Goal: Task Accomplishment & Management: Use online tool/utility

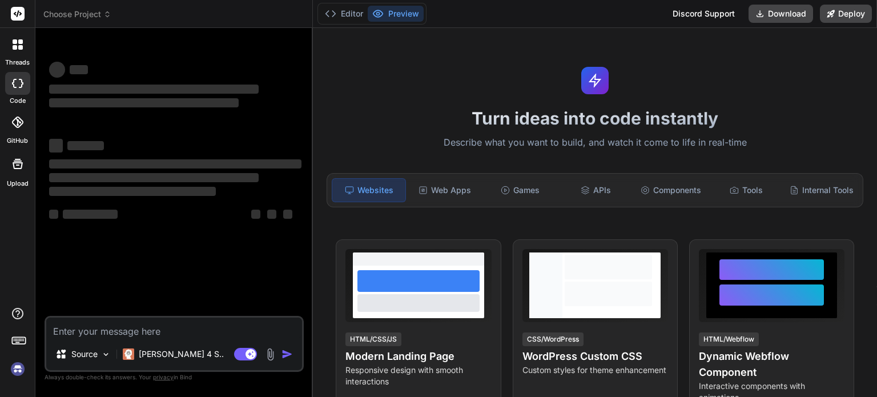
click at [21, 365] on img at bounding box center [17, 368] width 19 height 19
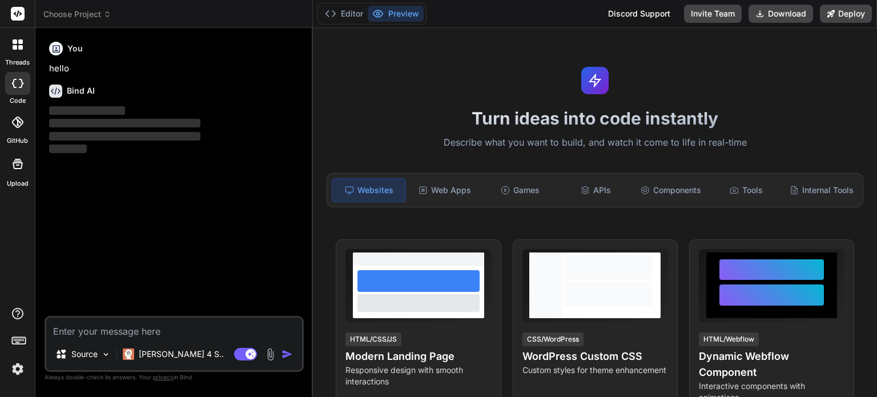
click at [83, 18] on span "Choose Project" at bounding box center [77, 14] width 68 height 11
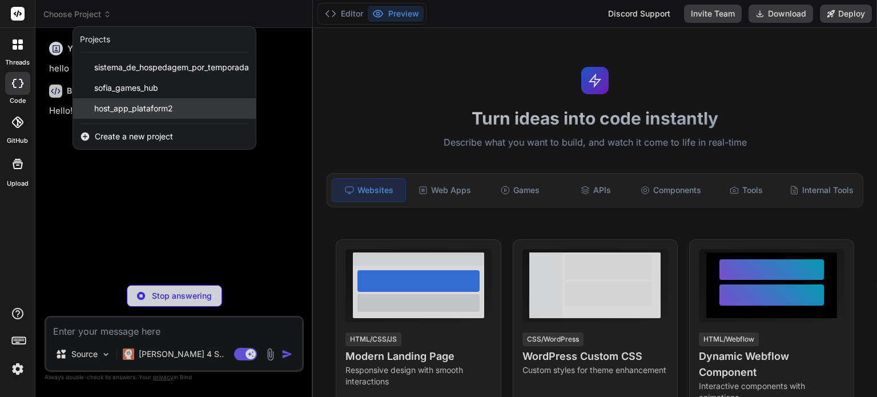
click at [118, 107] on span "host_app_plataform2" at bounding box center [133, 108] width 79 height 11
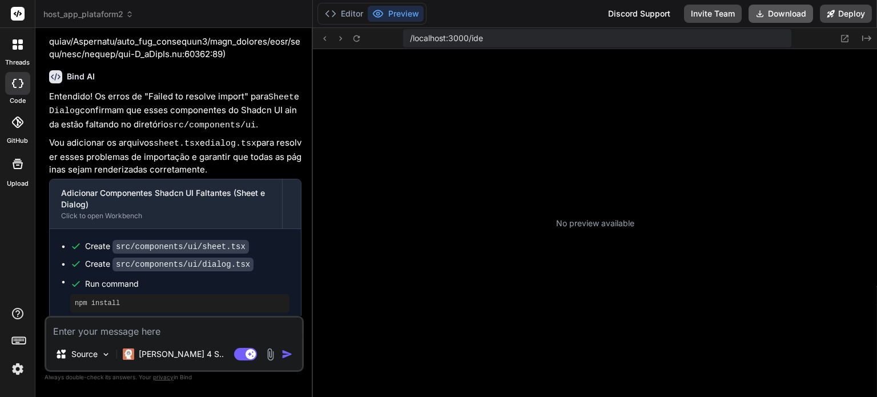
scroll to position [296, 0]
drag, startPoint x: 764, startPoint y: 17, endPoint x: 676, endPoint y: 118, distance: 134.1
click at [676, 118] on div "Editor Preview Discord Support Invite Team Download Deploy /localhost:3000/ide …" at bounding box center [595, 198] width 564 height 397
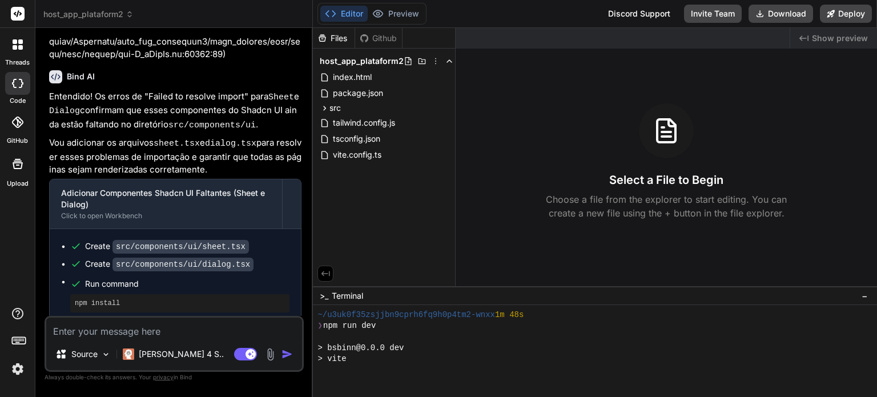
click at [676, 118] on div "Files Github host_app_plataform2 index.html package.json src App.tsx components…" at bounding box center [595, 212] width 564 height 369
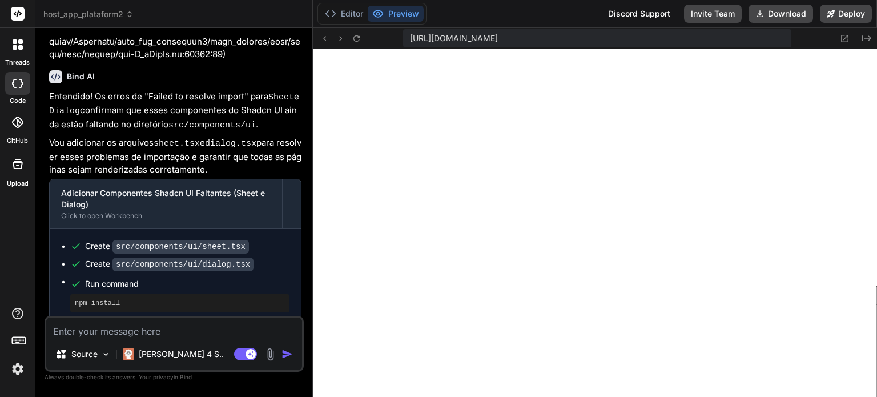
scroll to position [636, 0]
click at [244, 326] on textarea at bounding box center [174, 328] width 256 height 21
paste textarea "[plugin:vite:esbuild] Failed to scan for dependencies from entries: /home/u3uk0…"
type textarea "x"
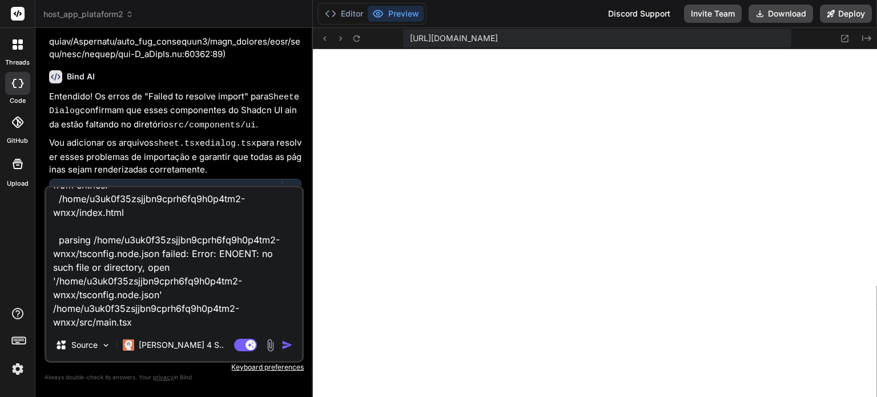
type textarea "[plugin:vite:esbuild] Failed to scan for dependencies from entries: /home/u3uk0…"
click at [284, 345] on img "button" at bounding box center [287, 344] width 11 height 11
type textarea "x"
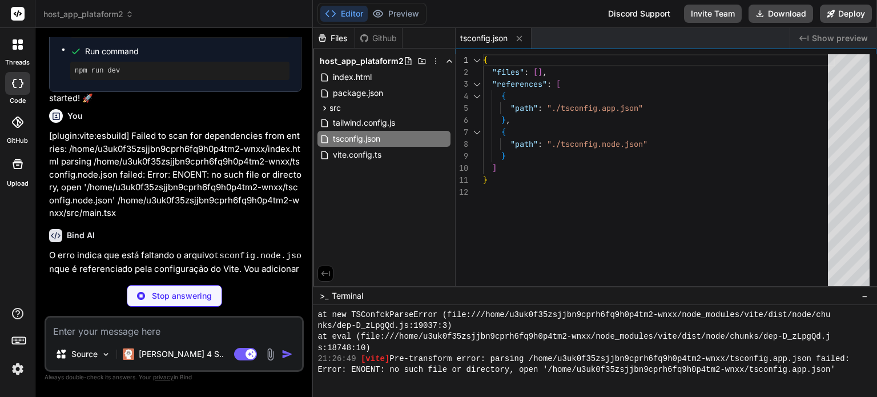
scroll to position [3525, 0]
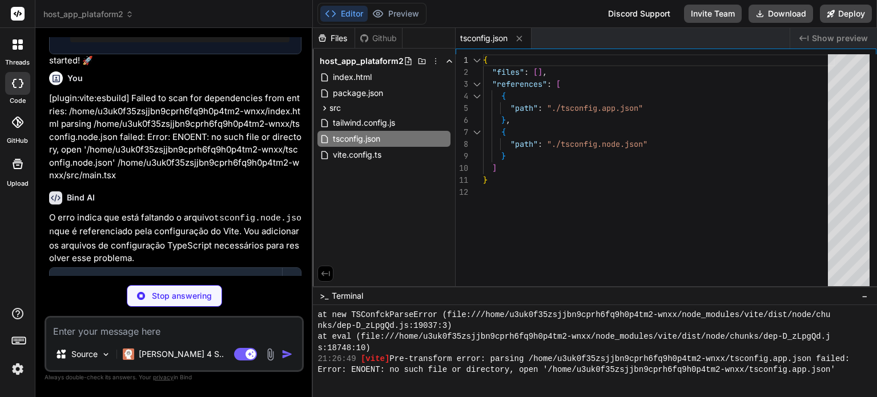
type textarea "x"
type textarea "}, "include": ["src"] }"
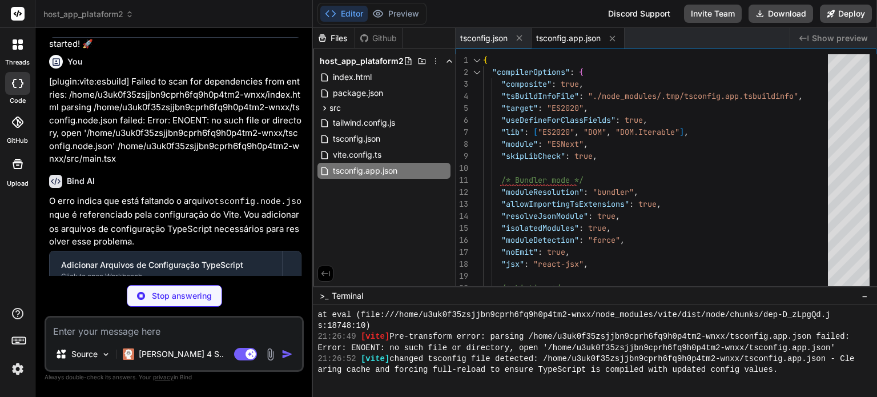
scroll to position [899, 0]
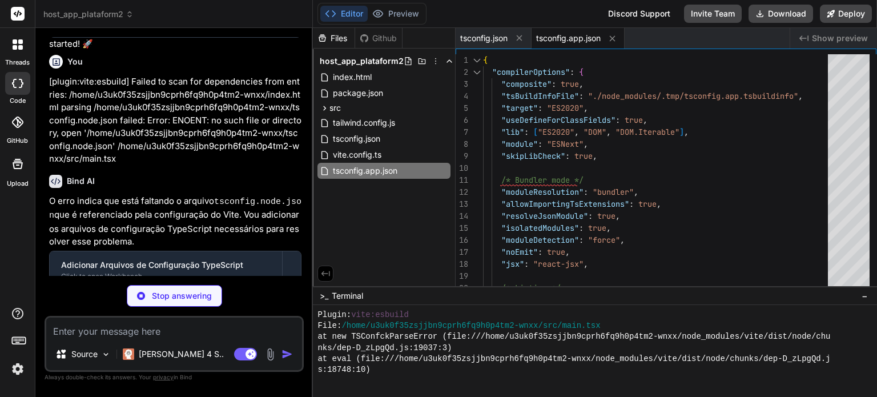
type textarea "x"
type textarea "}, "include": ["vite.config.ts"] }"
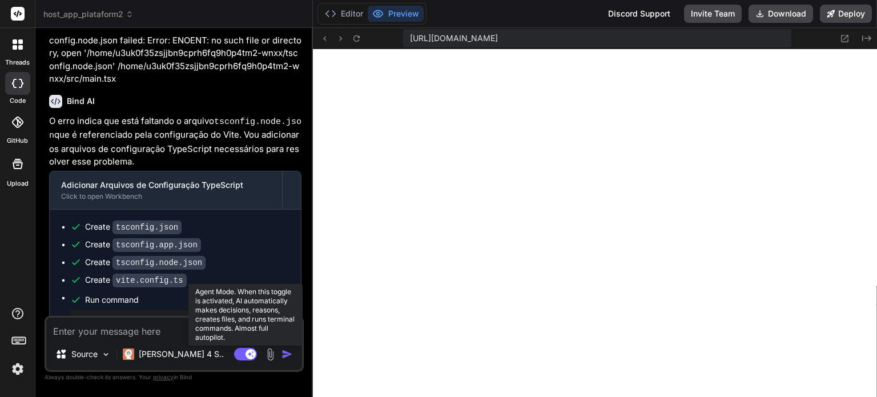
scroll to position [4978, 0]
click at [240, 354] on rect at bounding box center [245, 354] width 23 height 13
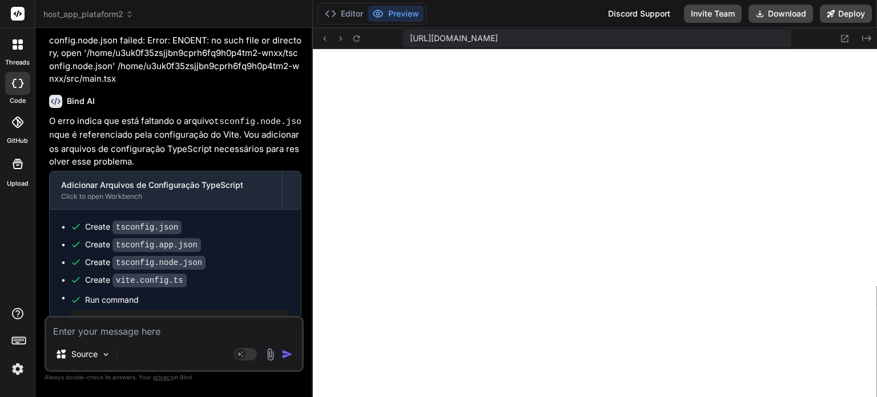
click at [168, 334] on textarea at bounding box center [174, 328] width 256 height 21
paste textarea "[plugin:vite:import-analysis] Failed to resolve import "@/lib/utils" from "src/…"
type textarea "x"
type textarea "[plugin:vite:import-analysis] Failed to resolve import "@/lib/utils" from "src/…"
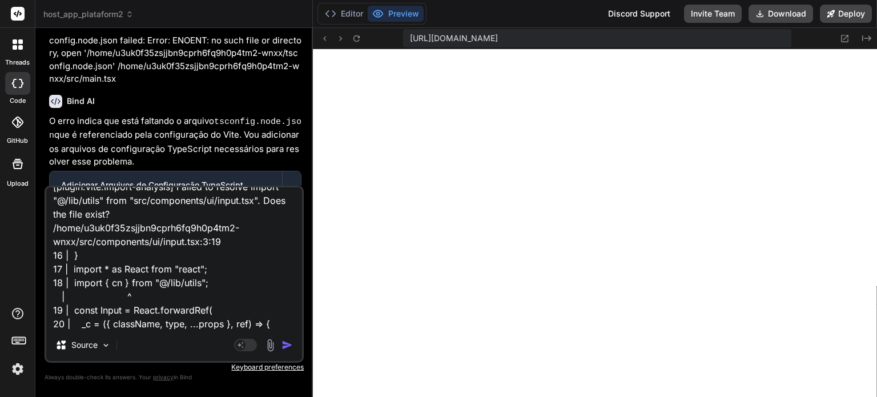
scroll to position [6798, 0]
type textarea "x"
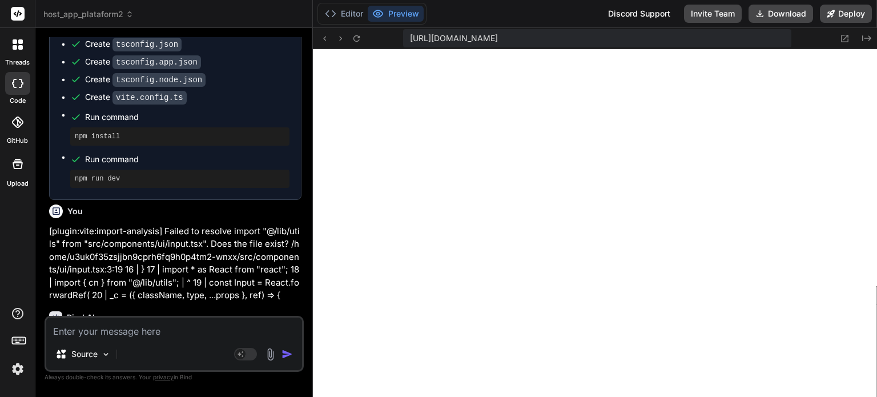
scroll to position [3822, 0]
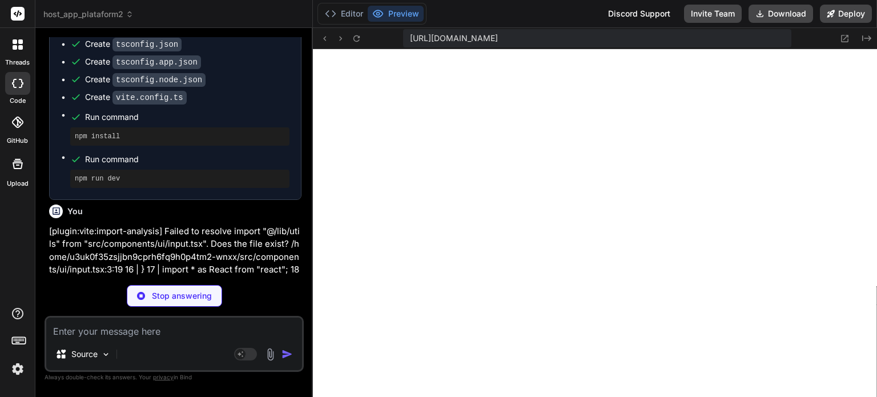
type textarea "x"
type textarea "import { type ClassValue, clsx } from "clsx" import { twMerge } from "tailwind-…"
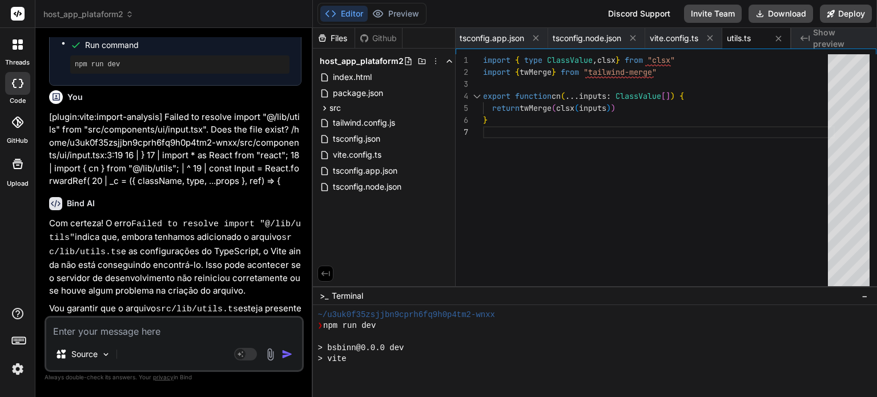
scroll to position [0, 0]
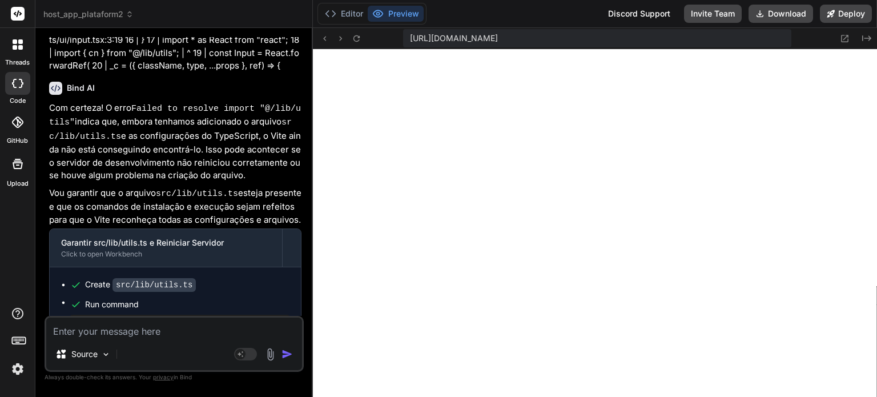
click at [212, 335] on textarea at bounding box center [174, 328] width 256 height 21
paste textarea "[plugin:vite:import-analysis] Failed to resolve import "@/components/ui/label" …"
type textarea "x"
type textarea "[plugin:vite:import-analysis] Failed to resolve import "@/components/ui/label" …"
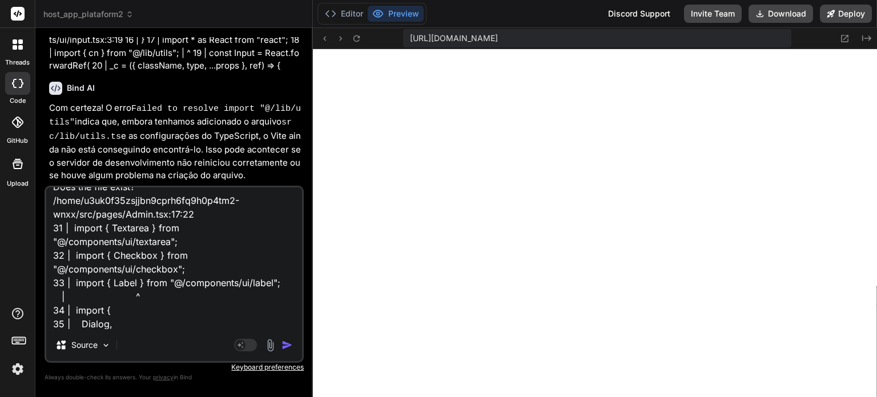
type textarea "x"
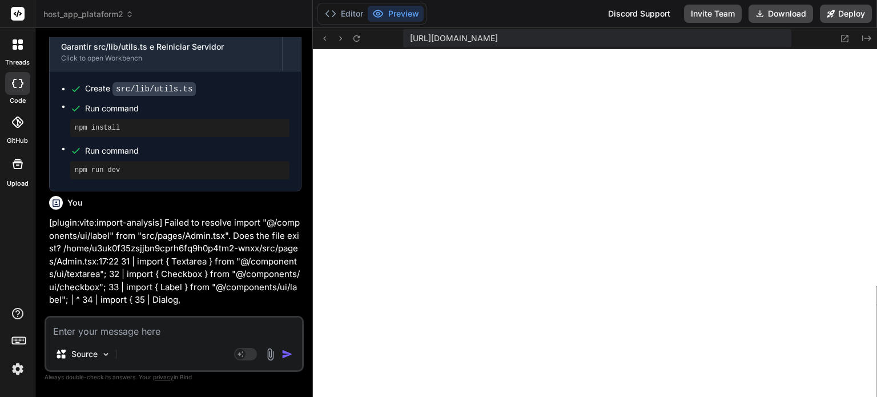
scroll to position [4247, 0]
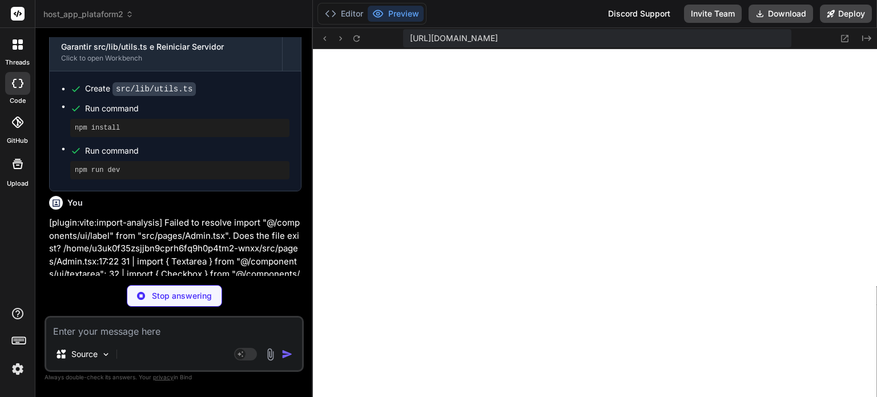
type textarea "x"
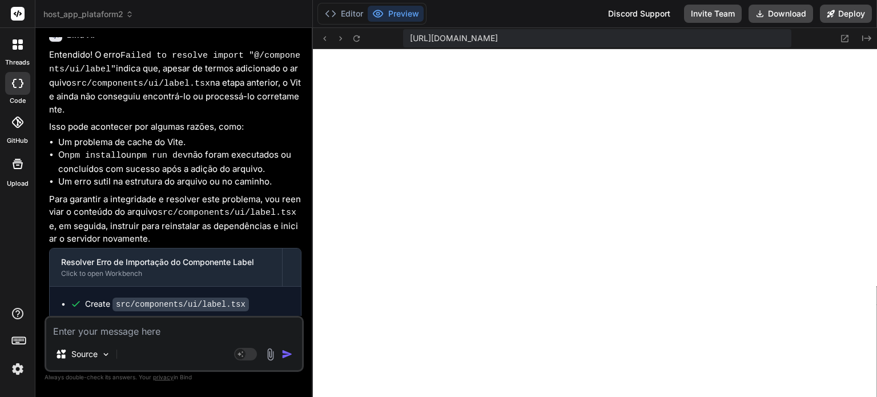
scroll to position [9419, 0]
click at [209, 329] on textarea at bounding box center [174, 328] width 256 height 21
paste textarea "[plugin:vite:import-analysis] Failed to resolve import "@/components/ui/scroll-…"
type textarea "x"
type textarea "[plugin:vite:import-analysis] Failed to resolve import "@/components/ui/scroll-…"
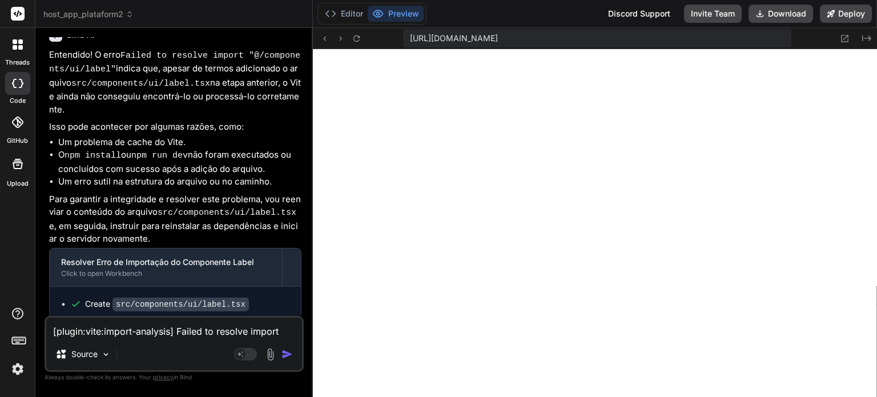
scroll to position [83, 0]
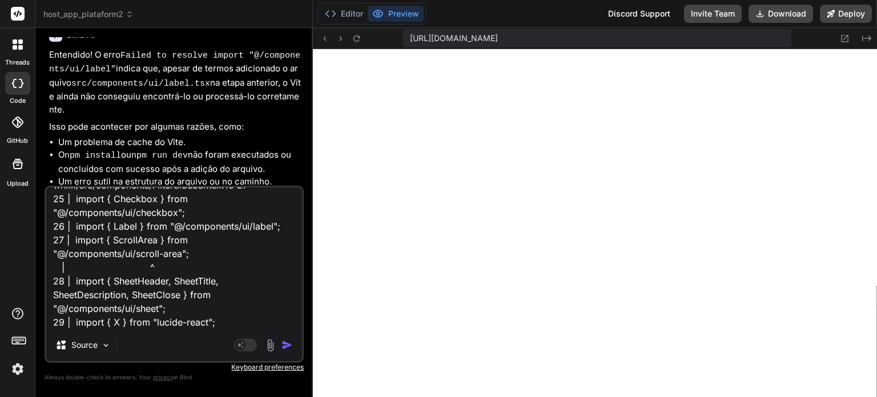
type textarea "x"
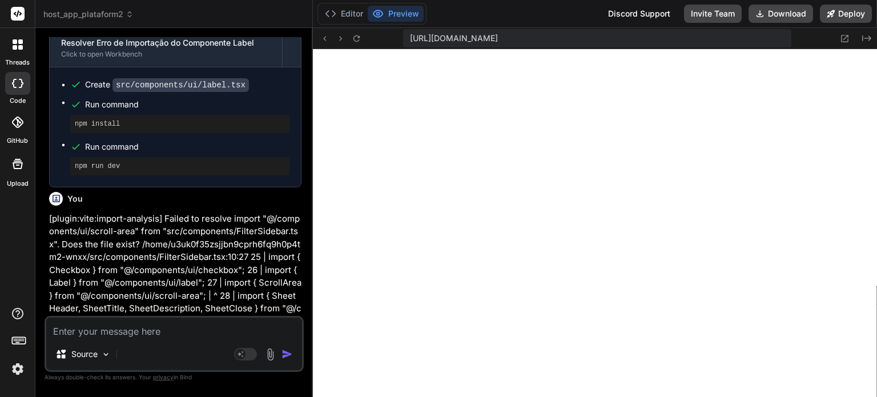
scroll to position [10121, 0]
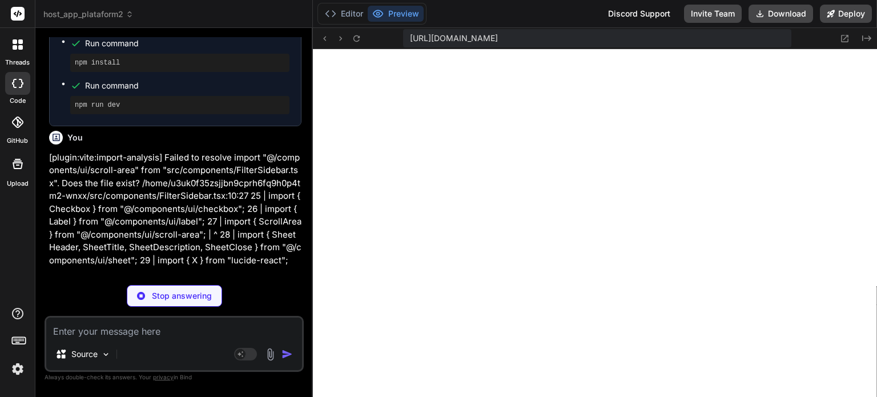
type textarea "x"
type textarea "> <ScrollAreaPrimitive.ScrollAreaThumb className="relative flex-1 rounded-full …"
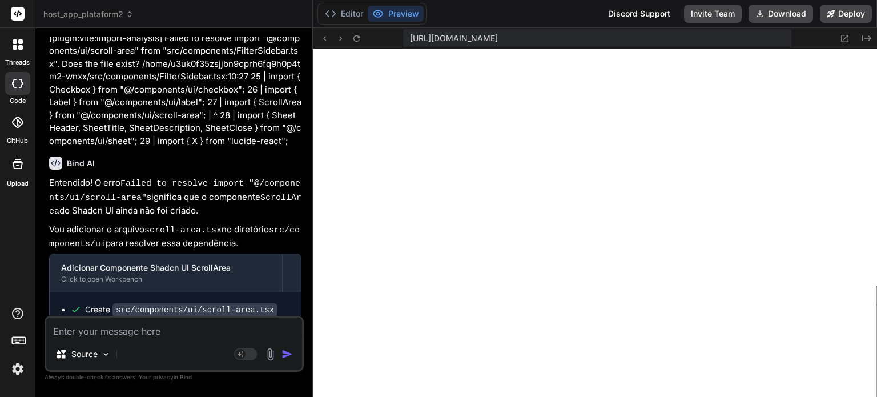
click at [178, 336] on textarea at bounding box center [174, 328] width 256 height 21
paste textarea "[plugin:vite:react-babel] /home/u3uk0f35zsjjbn9cprh6fq9h0p4tm2-wnxx/src/compone…"
type textarea "x"
type textarea "[plugin:vite:react-babel] /home/u3uk0f35zsjjbn9cprh6fq9h0p4tm2-wnxx/src/compone…"
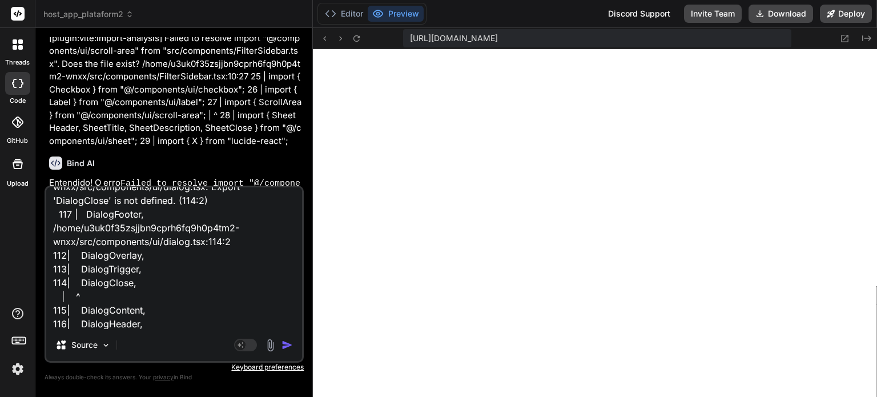
type textarea "x"
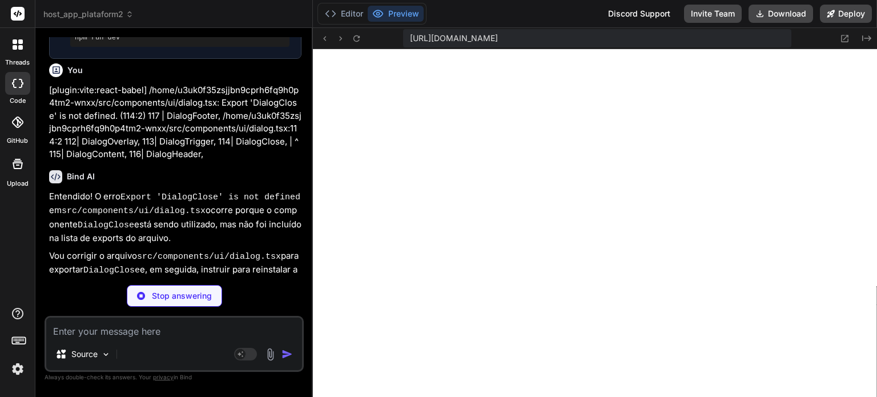
type textarea "x"
type textarea "DialogTitle, DialogDescription, }"
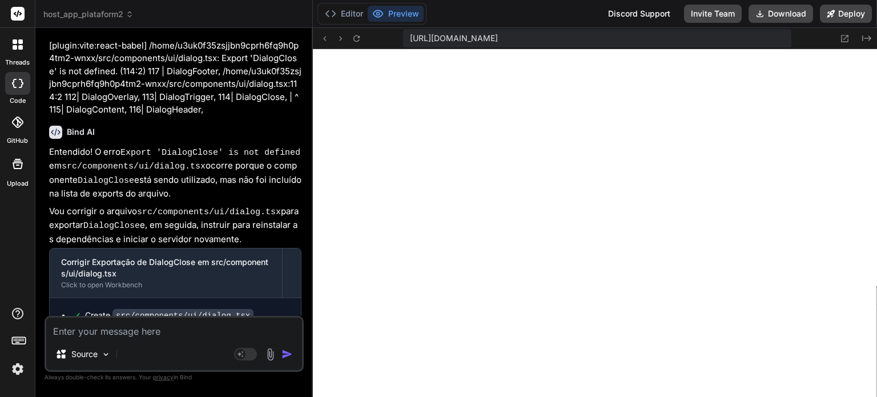
click at [107, 325] on textarea at bounding box center [174, 328] width 256 height 21
paste textarea "[plugin:vite:import-analysis] Failed to resolve import "@/components/ui/calenda…"
type textarea "x"
type textarea "[plugin:vite:import-analysis] Failed to resolve import "@/components/ui/calenda…"
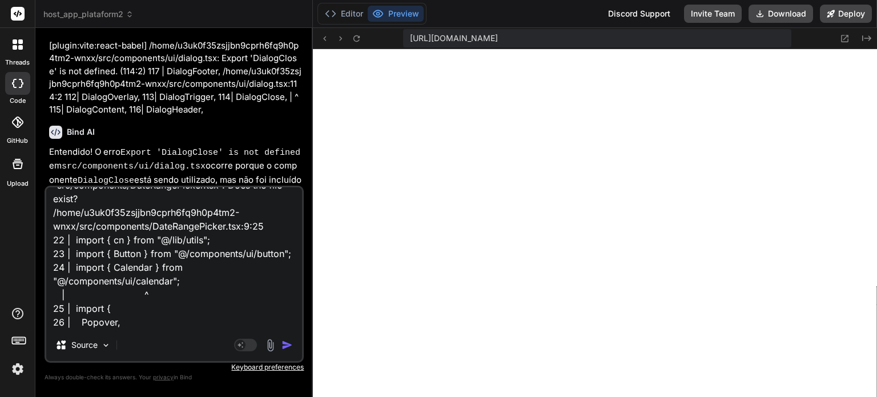
type textarea "x"
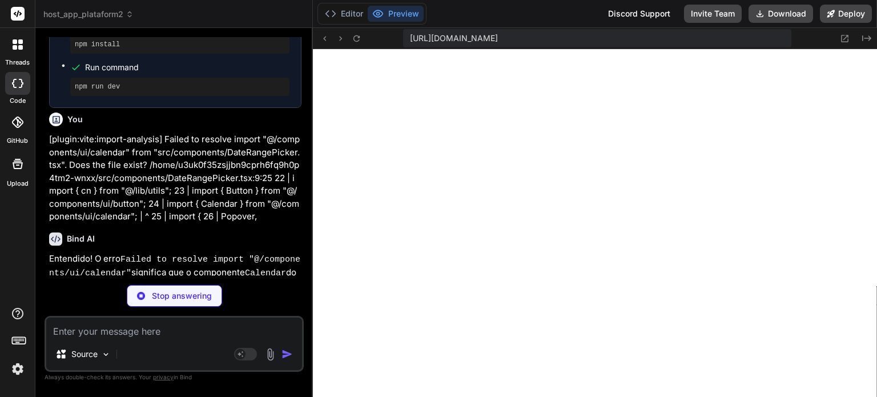
scroll to position [5661, 0]
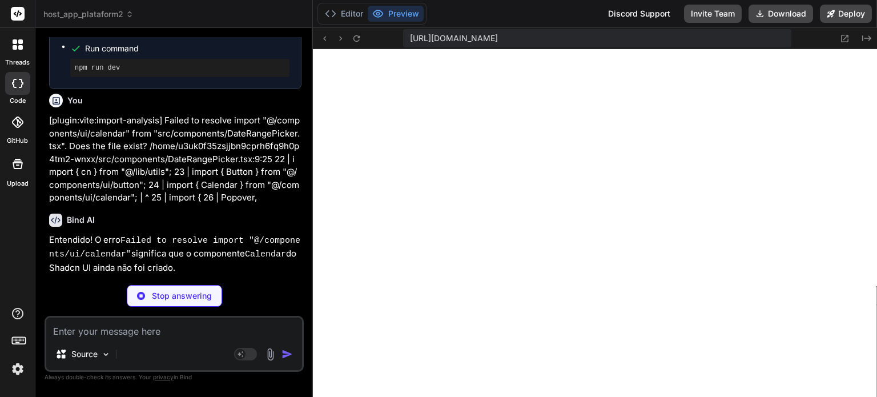
type textarea "x"
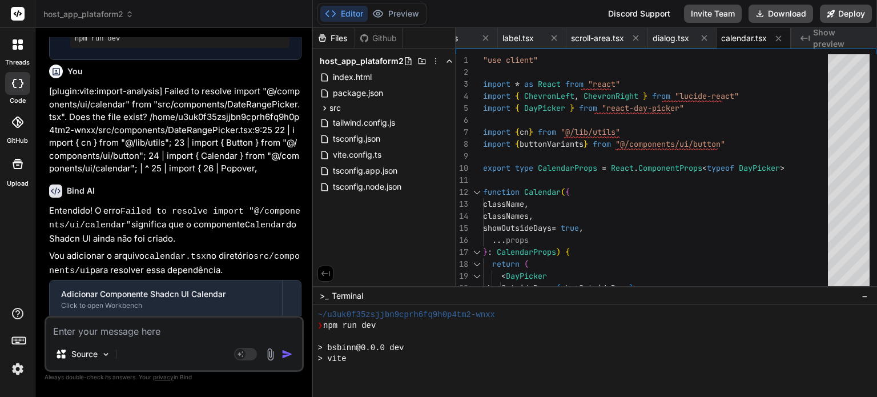
scroll to position [5707, 0]
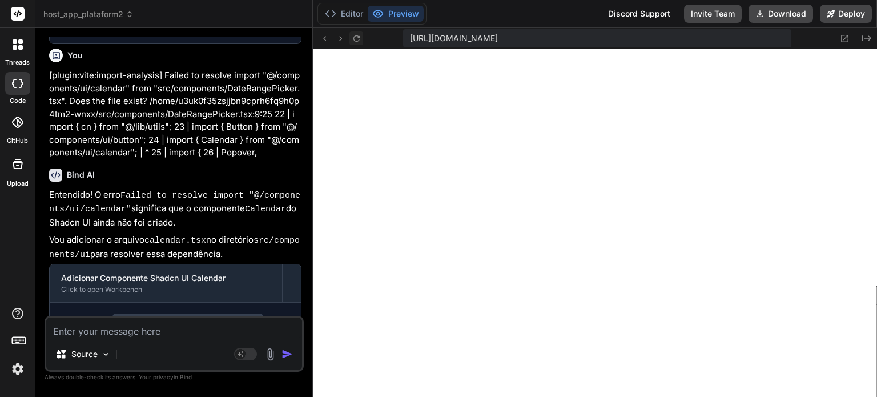
click at [362, 41] on button at bounding box center [357, 38] width 14 height 14
click at [186, 330] on textarea at bounding box center [174, 328] width 256 height 21
type textarea "x"
type textarea "R"
type textarea "x"
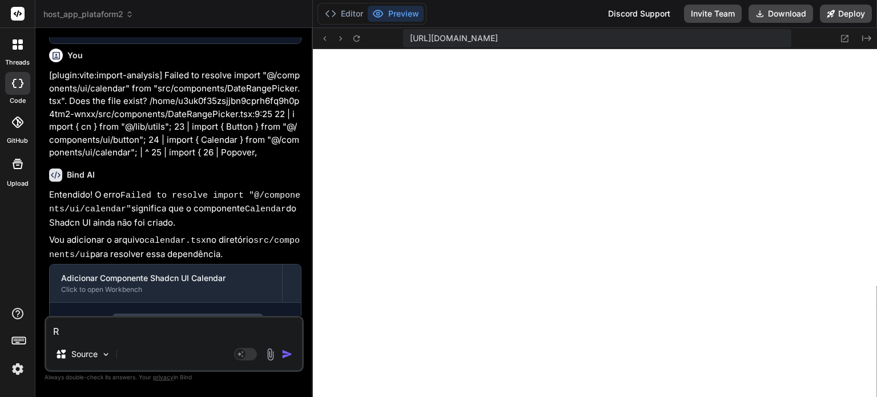
type textarea "Re"
type textarea "x"
type textarea "Rev"
type textarea "x"
type textarea "Revi"
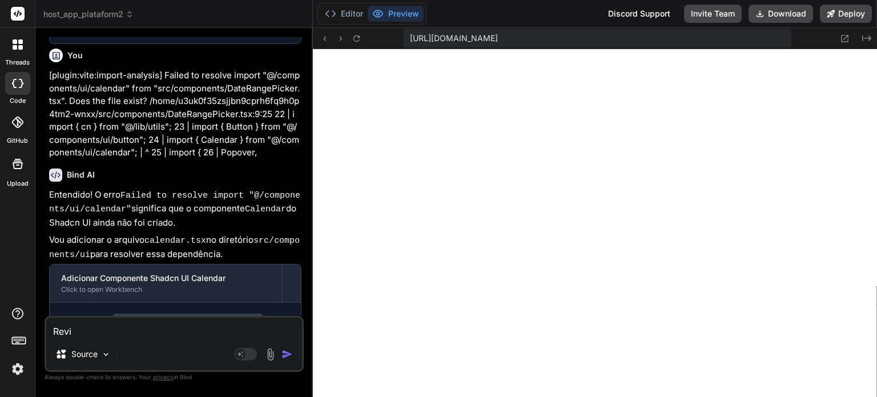
type textarea "x"
type textarea "Revis"
type textarea "x"
type textarea "Revise"
type textarea "x"
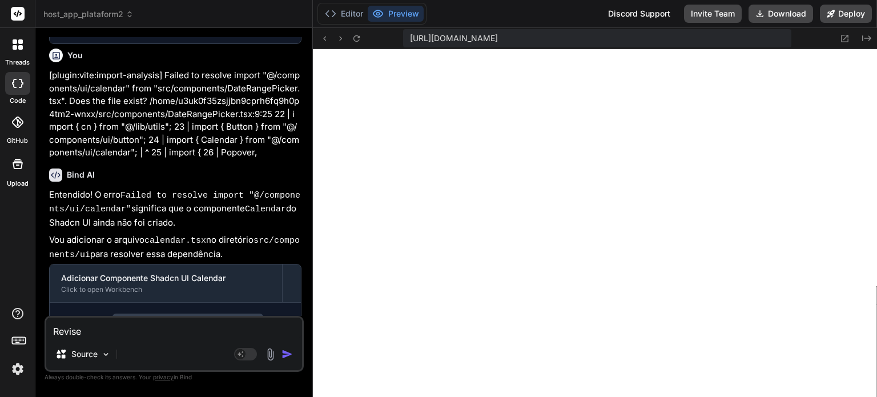
type textarea "Revise"
type textarea "x"
type textarea "Revise t"
type textarea "x"
type textarea "Revise to"
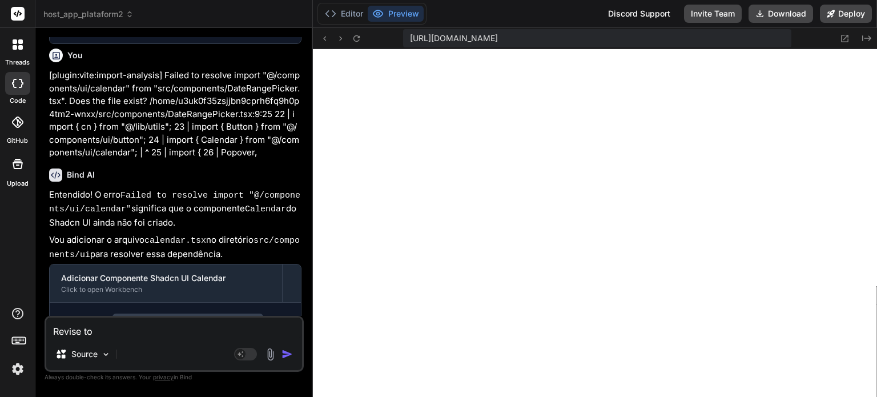
type textarea "x"
type textarea "Revise tod"
type textarea "x"
type textarea "Revise todo"
type textarea "x"
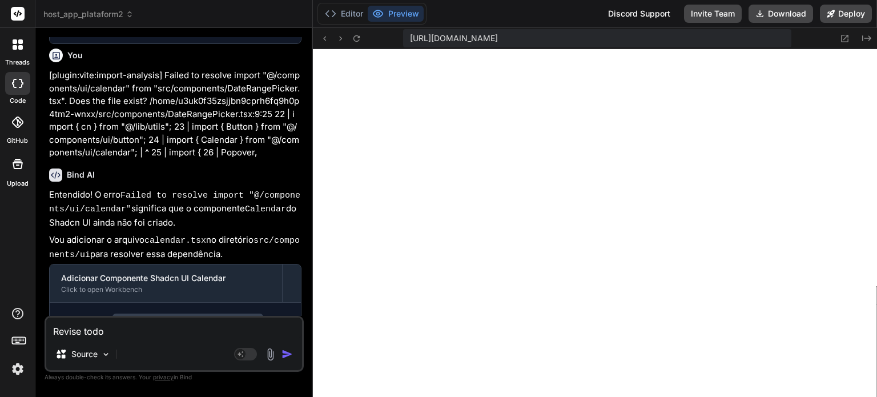
type textarea "Revise todos"
type textarea "x"
type textarea "Revise todos"
type textarea "x"
type textarea "Revise todos o"
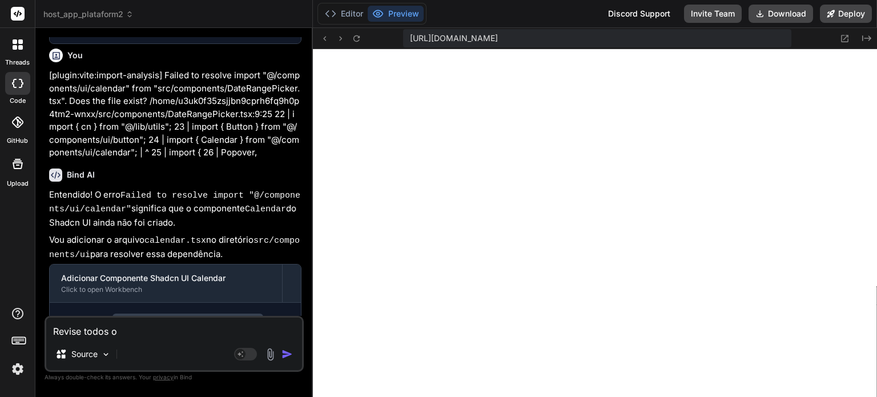
type textarea "x"
type textarea "Revise todos os"
type textarea "x"
type textarea "Revise todos os"
type textarea "x"
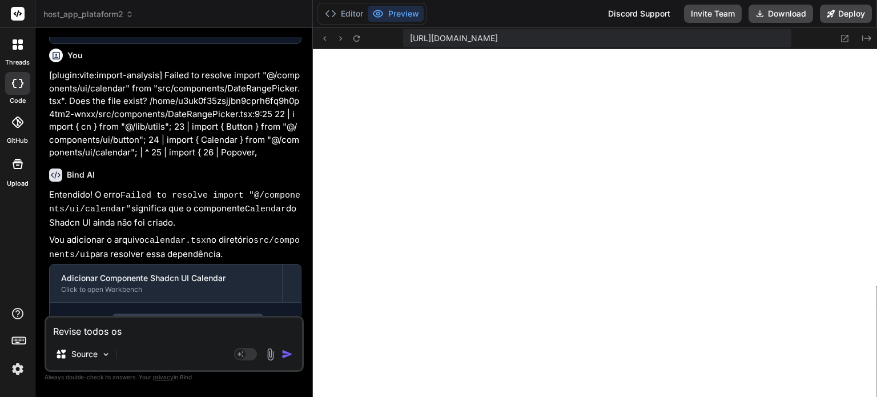
type textarea "Revise todos os r"
type textarea "x"
type textarea "Revise todos os"
type textarea "x"
type textarea "Revise todos os e"
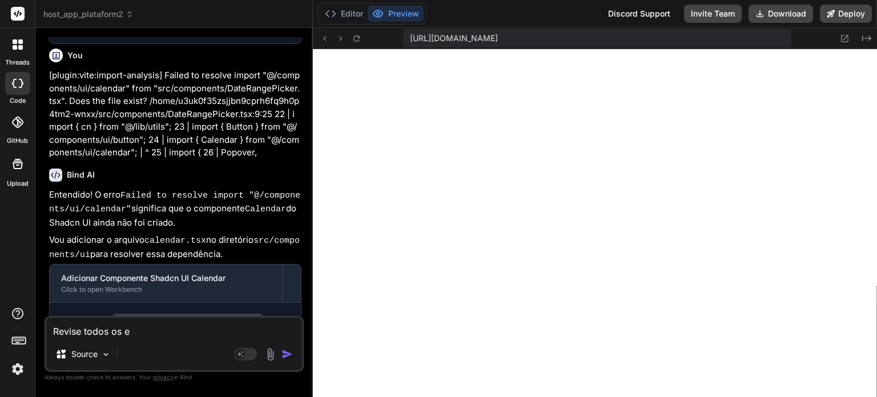
type textarea "x"
type textarea "Revise todos os er"
type textarea "x"
type textarea "Revise todos os err"
type textarea "x"
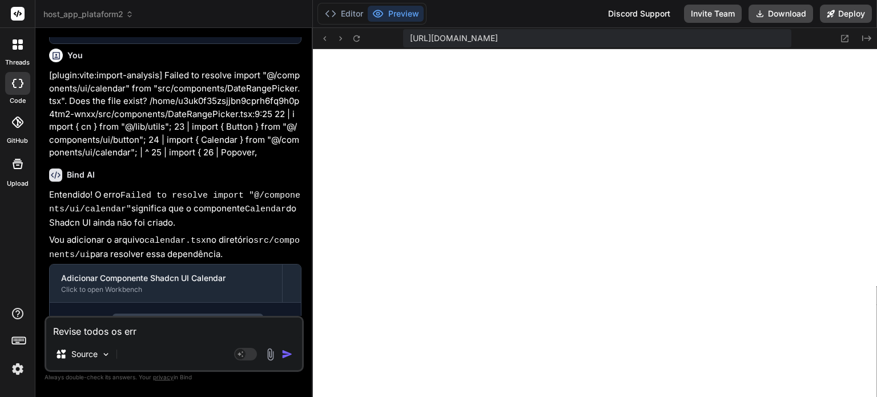
type textarea "Revise todos os erro"
type textarea "x"
type textarea "Revise todos os erros"
type textarea "x"
type textarea "Revise todos os erros"
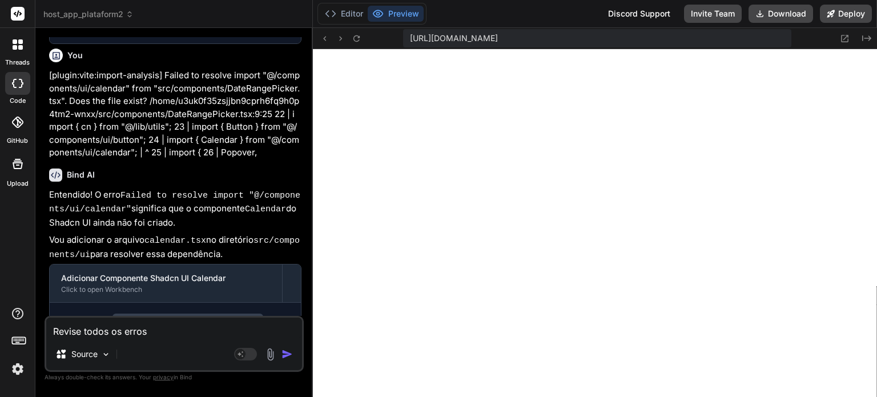
type textarea "x"
type textarea "Revise todos os erros p"
type textarea "x"
type textarea "Revise todos os erros po"
type textarea "x"
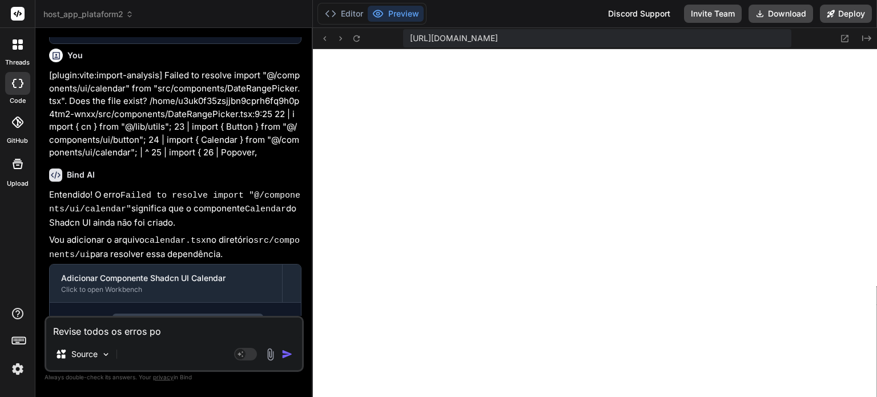
type textarea "Revise todos os erros por"
type textarea "x"
type textarea "Revise todos os erros por"
type textarea "x"
type textarea "Revise todos os erros por f"
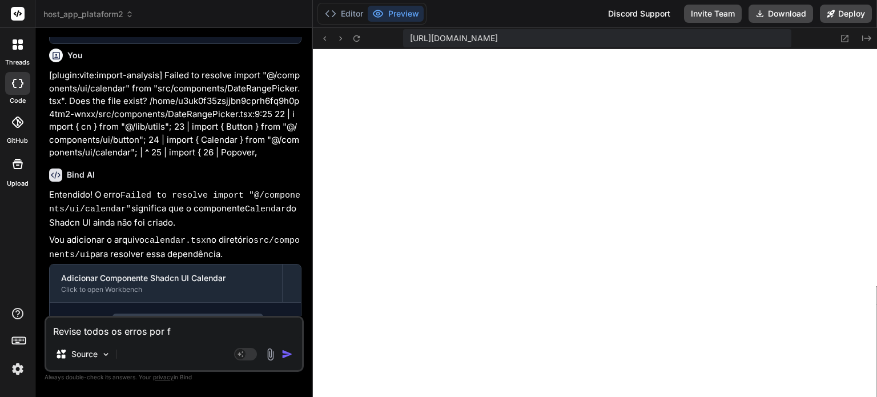
type textarea "x"
type textarea "Revise todos os erros por fa"
type textarea "x"
type textarea "Revise todos os erros por fav"
type textarea "x"
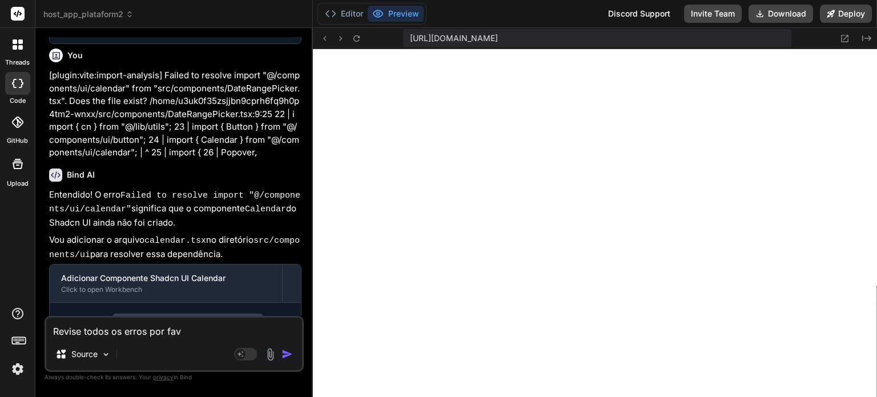
type textarea "Revise todos os erros por favo"
type textarea "x"
type textarea "Revise todos os erros por favor"
type textarea "x"
type textarea "Revise todos os erros por favor."
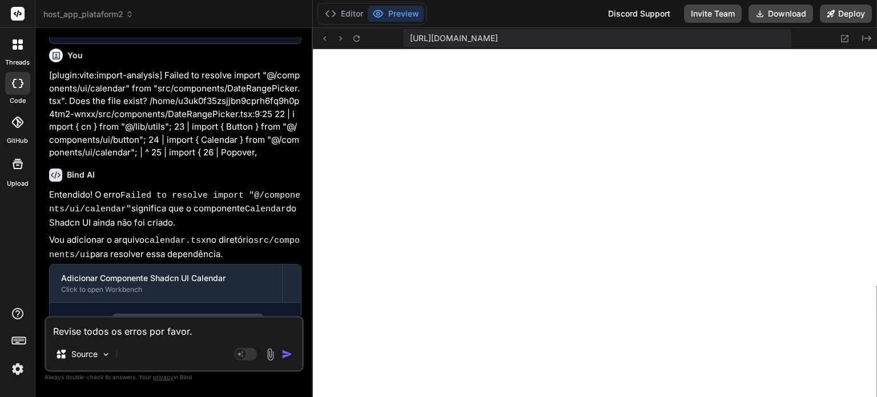
type textarea "x"
type textarea "Revise todos os erros por favor."
type textarea "x"
type textarea "Revise todos os erros por favor. R"
type textarea "x"
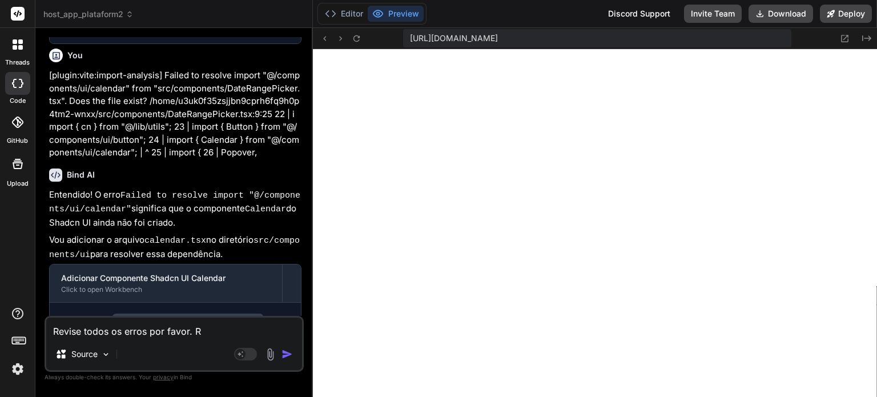
type textarea "Revise todos os erros por favor. Re"
type textarea "x"
type textarea "Revise todos os erros por favor. Rei"
type textarea "x"
type textarea "Revise todos os erros por favor. Rein"
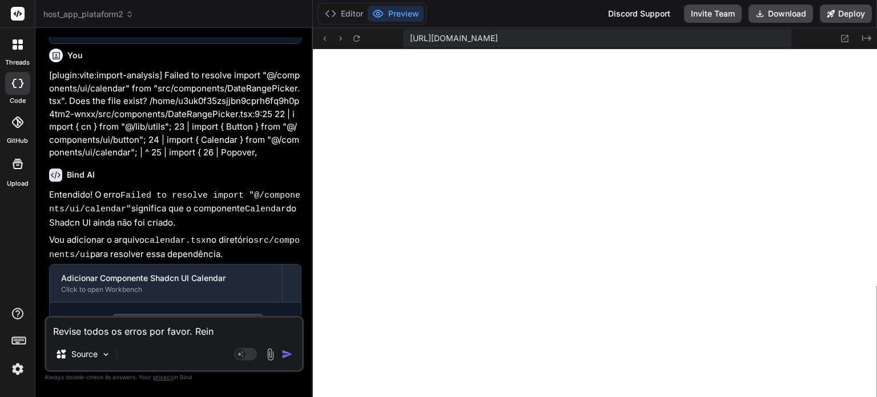
type textarea "x"
type textarea "Revise todos os erros por favor. Reins"
type textarea "x"
type textarea "Revise todos os erros por favor. Reinst"
type textarea "x"
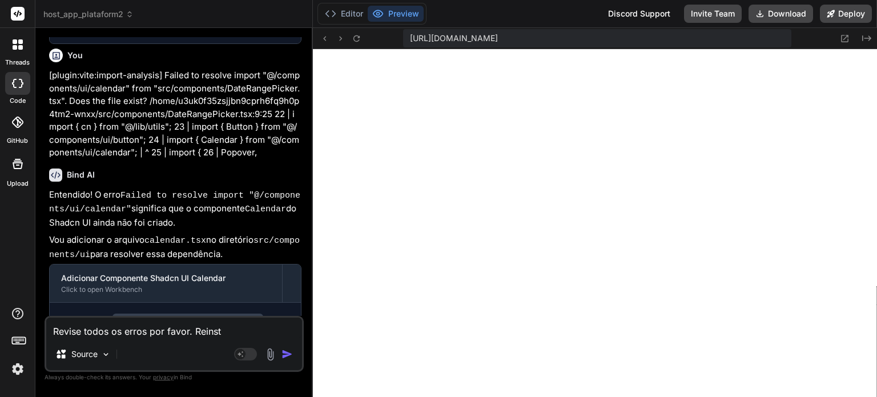
type textarea "Revise todos os erros por favor. [GEOGRAPHIC_DATA]"
type textarea "x"
type textarea "Revise todos os erros por favor. [GEOGRAPHIC_DATA]"
type textarea "x"
type textarea "Revise todos os erros por favor. [GEOGRAPHIC_DATA]"
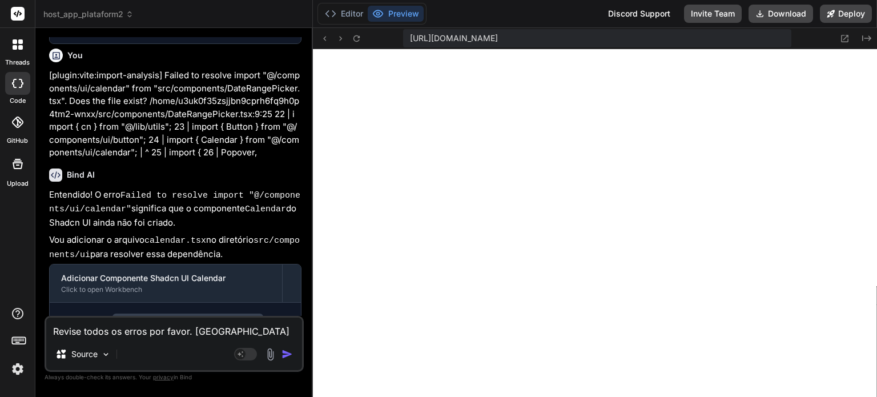
type textarea "x"
type textarea "Revise todos os erros por favor. [GEOGRAPHIC_DATA]"
type textarea "x"
type textarea "Revise todos os erros por favor. Reinstale a"
type textarea "x"
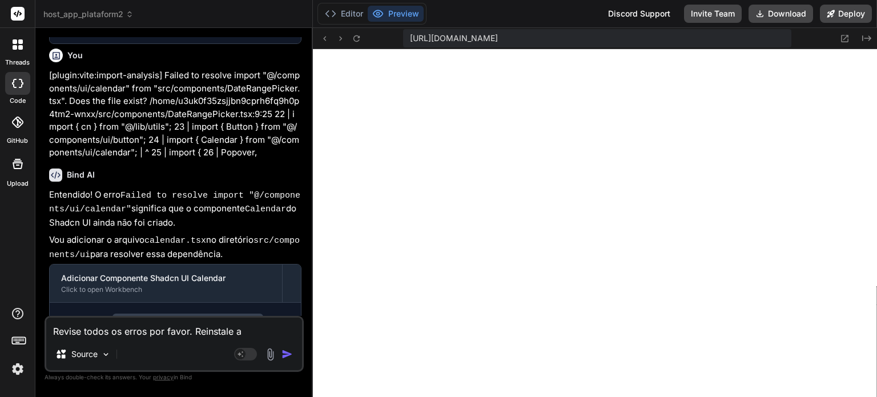
type textarea "Revise todos os erros por favor. Reinstale as"
type textarea "x"
type textarea "Revise todos os erros por favor. Reinstale as"
type textarea "x"
type textarea "Revise todos os erros por favor. Reinstale as d"
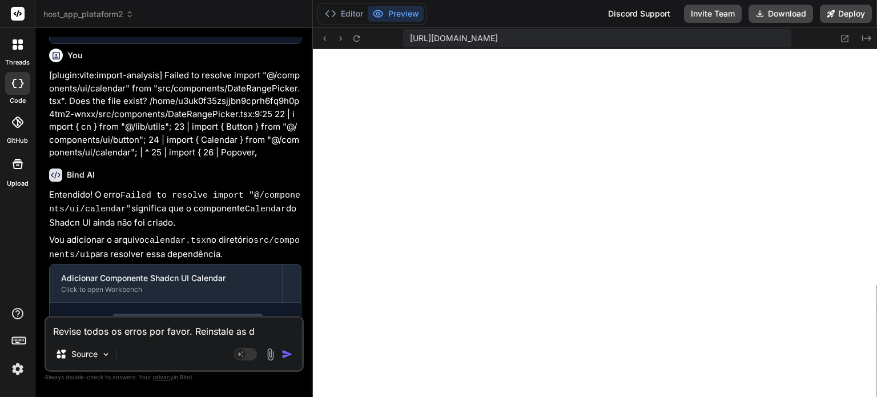
type textarea "x"
type textarea "Revise todos os erros por favor. Reinstale as de"
type textarea "x"
type textarea "Revise todos os erros por favor. Reinstale as dep"
type textarea "x"
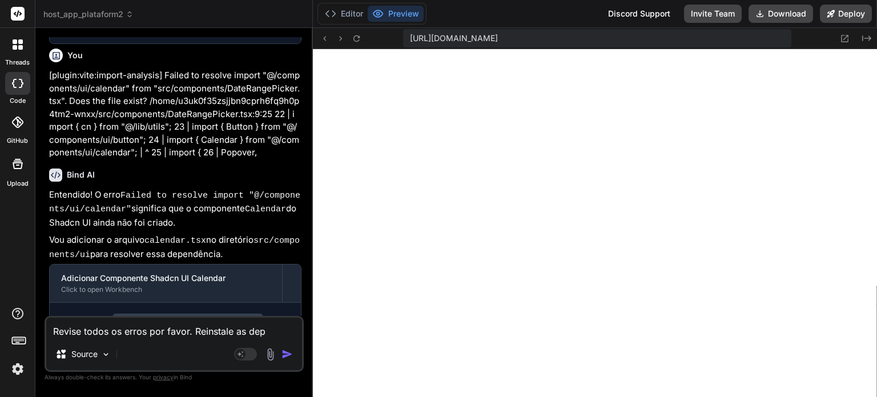
type textarea "Revise todos os erros por favor. Reinstale as depe"
type textarea "x"
type textarea "Revise todos os erros por favor. Reinstale as [MEDICAL_DATA]"
type textarea "x"
type textarea "Revise todos os erros por favor. [GEOGRAPHIC_DATA] as depend"
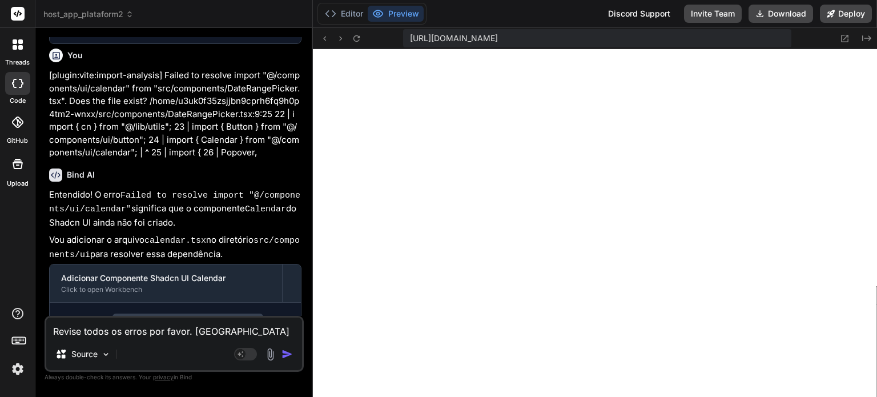
type textarea "x"
type textarea "Revise todos os erros por favor. [GEOGRAPHIC_DATA] as dependê"
type textarea "x"
type textarea "Revise todos os erros por favor. [GEOGRAPHIC_DATA] as dependên"
type textarea "x"
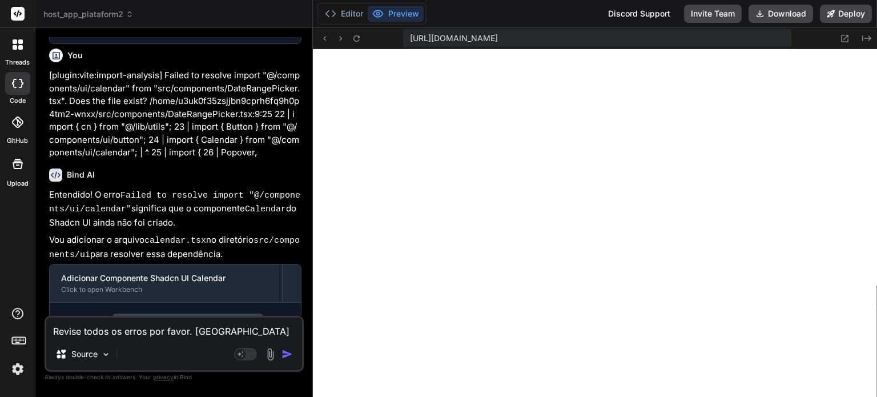
type textarea "Revise todos os erros por favor. [GEOGRAPHIC_DATA] as dependêni"
type textarea "x"
type textarea "Revise todos os erros por favor. [GEOGRAPHIC_DATA] as dependên"
type textarea "x"
type textarea "Revise todos os erros por favor. [GEOGRAPHIC_DATA] as dependênc"
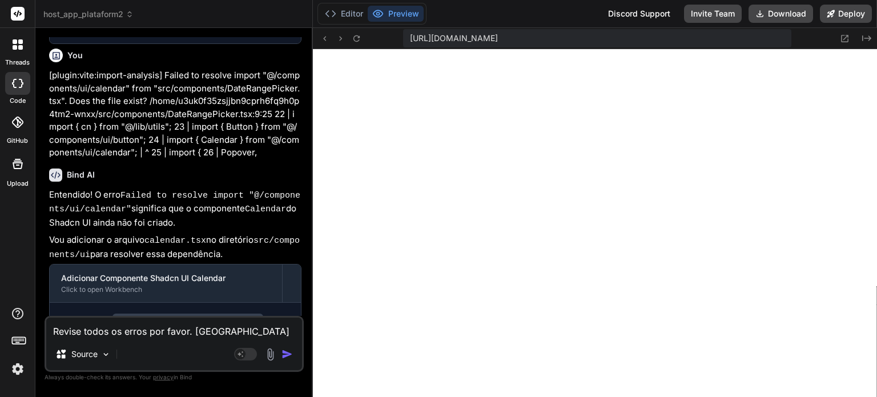
type textarea "x"
type textarea "Revise todos os erros por favor. [GEOGRAPHIC_DATA] as dependênci"
type textarea "x"
type textarea "Revise todos os erros por favor. Reinstale as dependência"
type textarea "x"
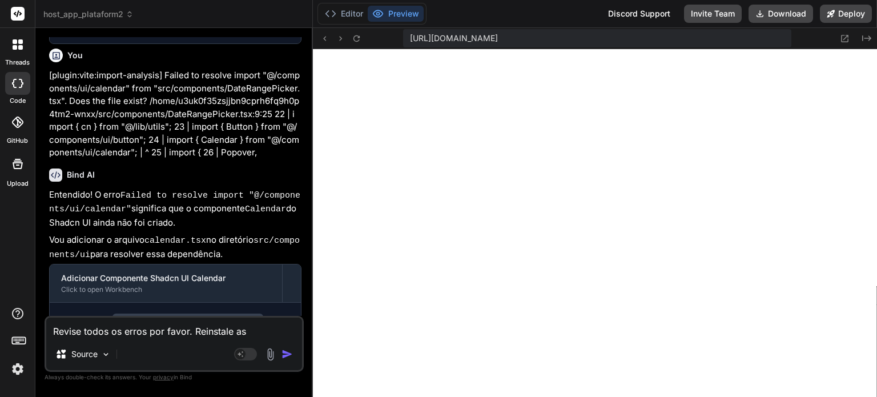
type textarea "Revise todos os erros por favor. Reinstale as dependências"
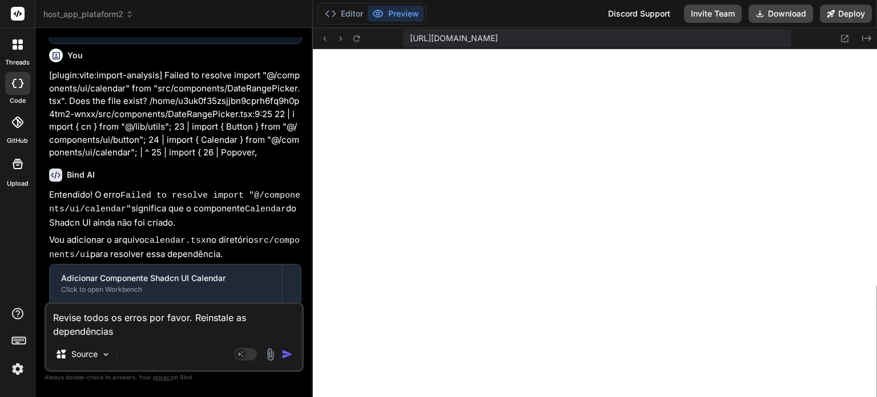
type textarea "x"
type textarea "Revise todos os erros por favor. Reinstale as dependências"
type textarea "x"
type textarea "Revise todos os erros por favor. Reinstale as dependências e"
type textarea "x"
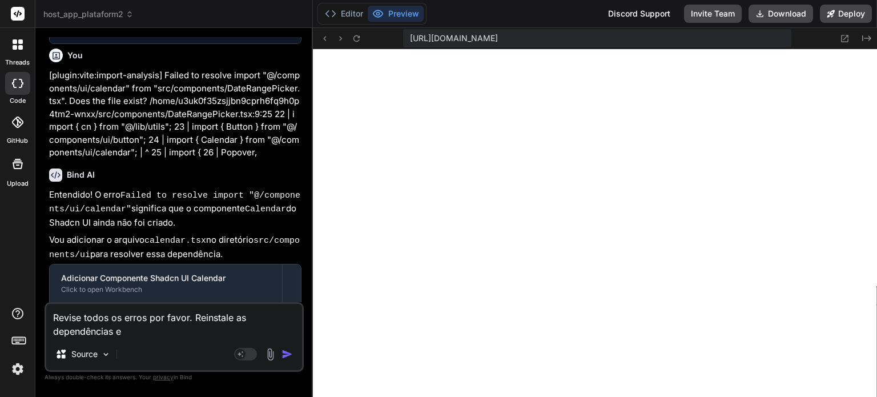
type textarea "Revise todos os erros por favor. Reinstale as dependências e"
type textarea "x"
type textarea "Revise todos os erros por favor. Reinstale as dependências e r"
type textarea "x"
type textarea "Revise todos os erros por favor. Reinstale as dependências e re"
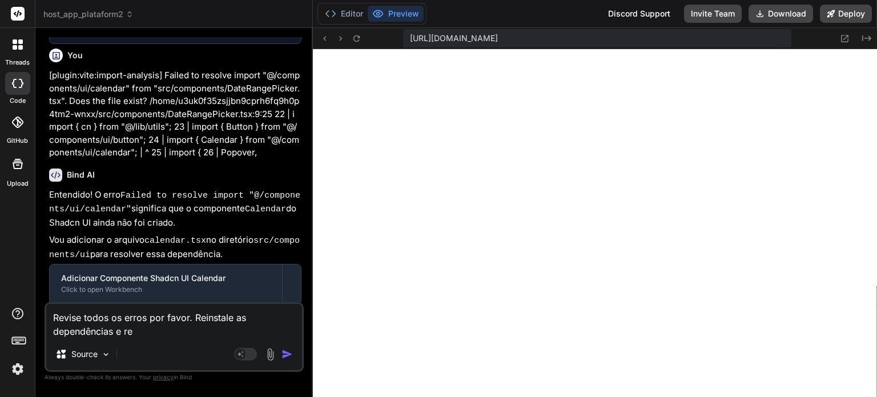
type textarea "x"
type textarea "Revise todos os erros por favor. Reinstale as dependências e rem"
type textarea "x"
type textarea "Revise todos os erros por favor. Reinstale as dependências e remo"
type textarea "x"
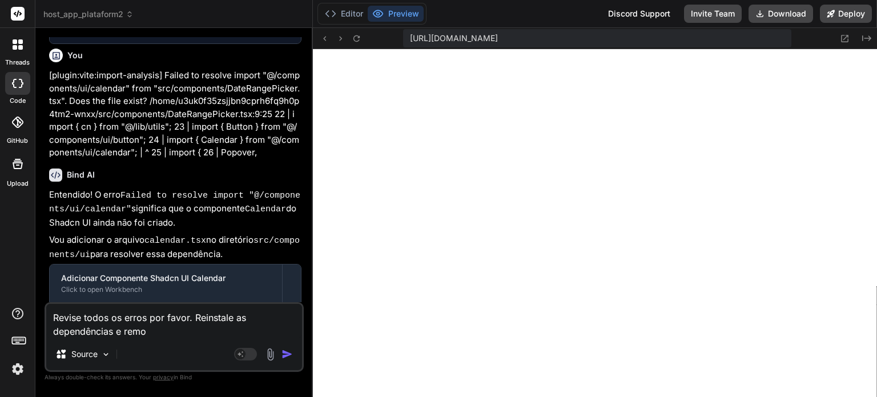
type textarea "Revise todos os erros por favor. Reinstale as dependências e remov"
type textarea "x"
type textarea "Revise todos os erros por favor. Reinstale as dependências e remova"
type textarea "x"
type textarea "Revise todos os erros por favor. Reinstale as dependências e remova"
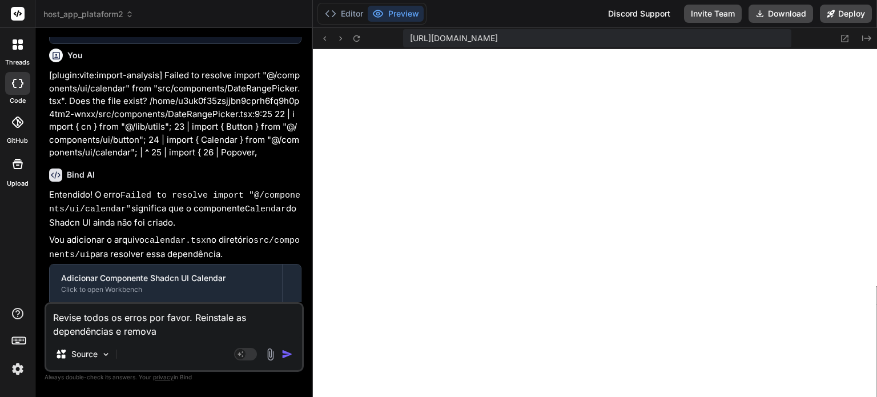
type textarea "x"
type textarea "Revise todos os erros por favor. Reinstale as dependências e remova f"
type textarea "x"
type textarea "Revise todos os erros por favor. Reinstale as dependências e remova fr"
type textarea "x"
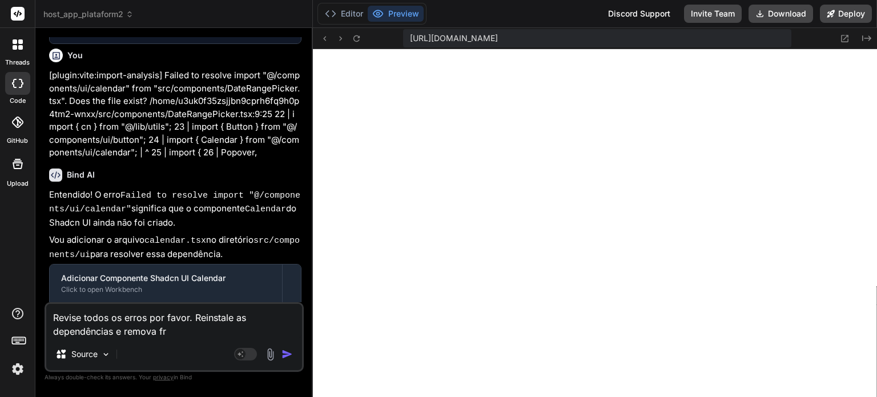
type textarea "Revise todos os erros por favor. Reinstale as dependências e remova fra"
type textarea "x"
type textarea "Revise todos os erros por favor. Reinstale as dependências e remova frag"
type textarea "x"
type textarea "Revise todos os erros por favor. Reinstale as dependências e remova fragi"
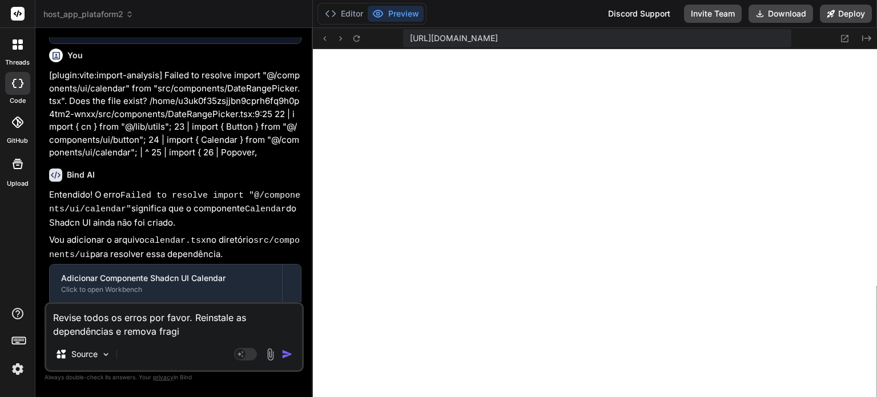
type textarea "x"
type textarea "Revise todos os erros por favor. Reinstale as dependências e remova fragil"
type textarea "x"
type textarea "Revise todos os erros por favor. Reinstale as dependências e remova fragili"
type textarea "x"
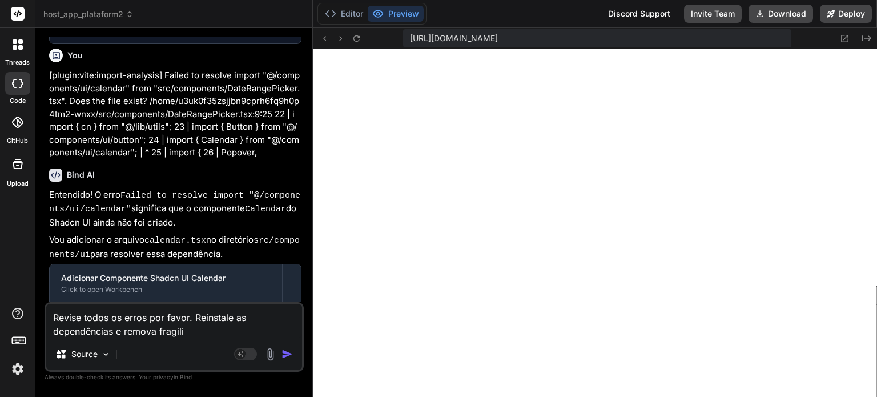
type textarea "Revise todos os erros por favor. Reinstale as dependências e remova fragilid"
type textarea "x"
type textarea "Revise todos os erros por favor. Reinstale as dependências e remova fragilida"
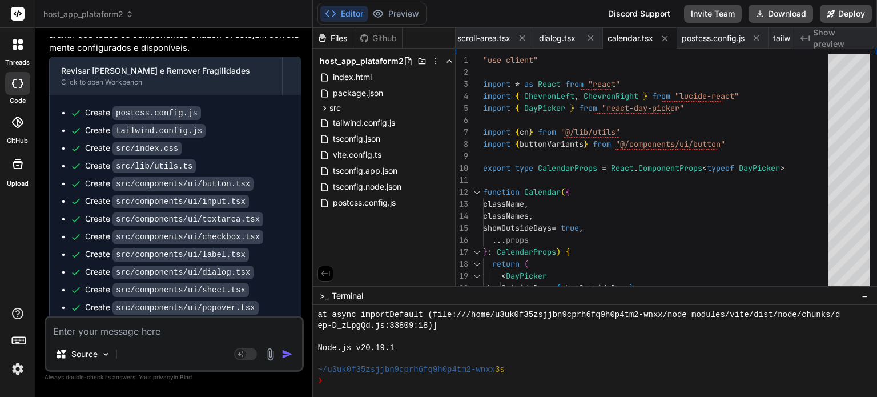
scroll to position [10965, 0]
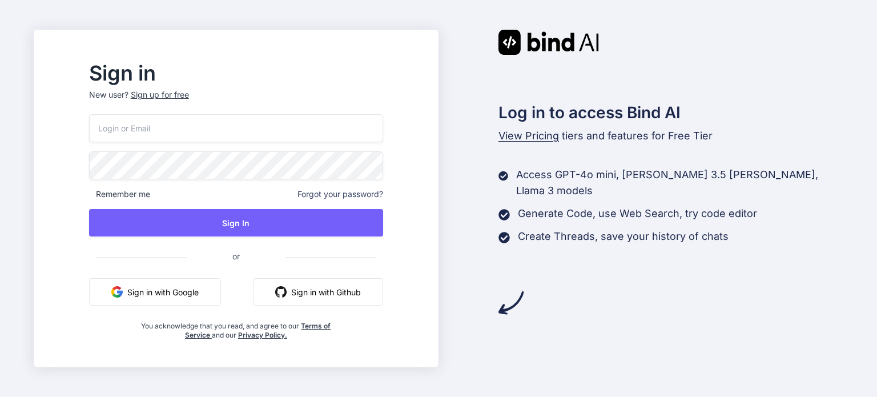
click at [288, 136] on input "email" at bounding box center [236, 128] width 294 height 28
type input "aealoterias@gmail.com"
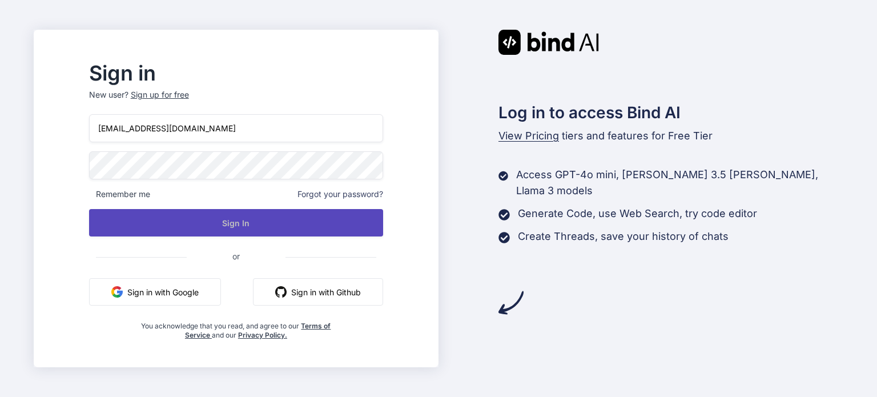
click at [270, 213] on button "Sign In" at bounding box center [236, 222] width 294 height 27
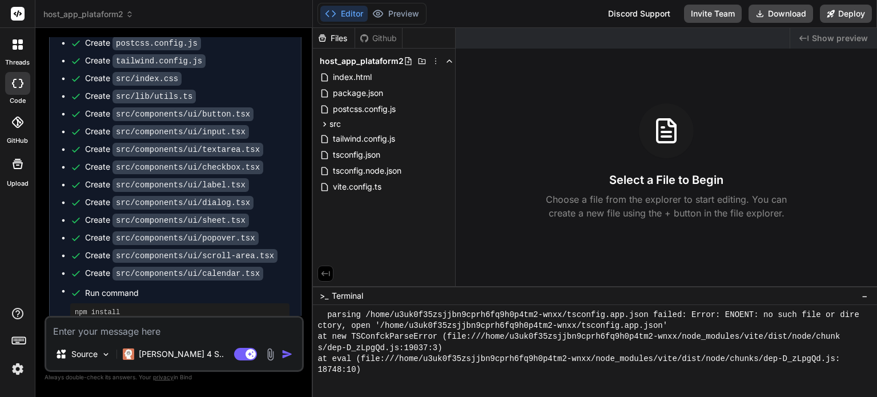
scroll to position [701, 0]
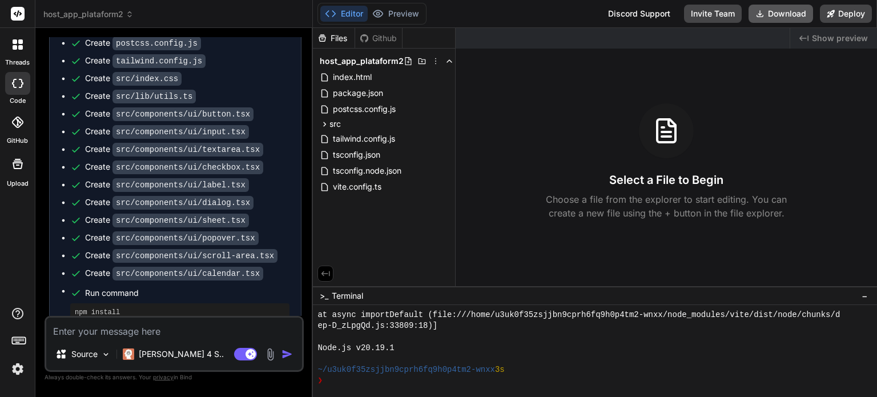
click at [786, 15] on button "Download" at bounding box center [781, 14] width 65 height 18
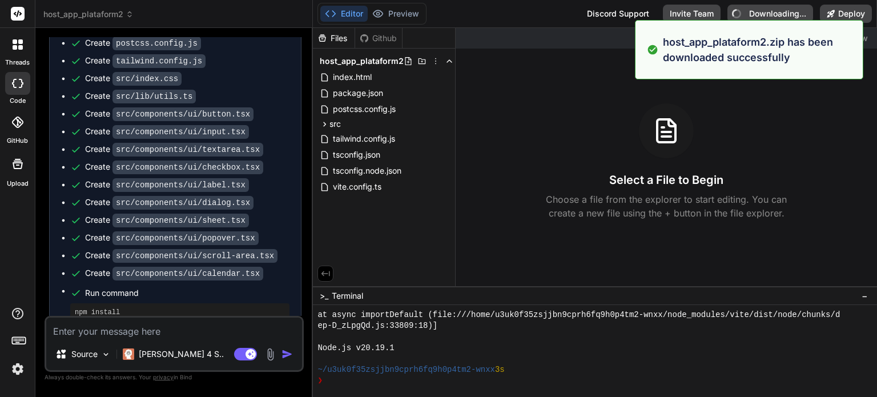
type textarea "x"
